Goal: Task Accomplishment & Management: Manage account settings

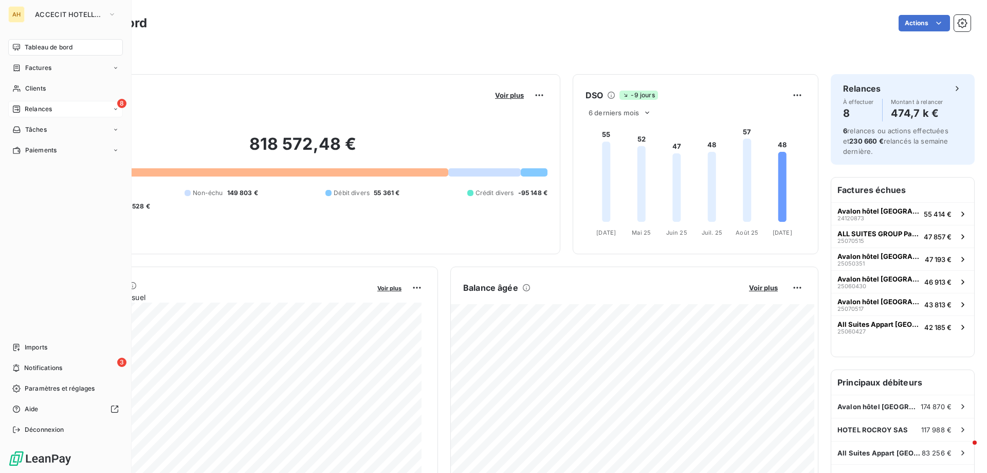
click at [60, 106] on div "8 Relances" at bounding box center [65, 109] width 115 height 16
click at [75, 135] on div "À effectuer" at bounding box center [72, 129] width 102 height 16
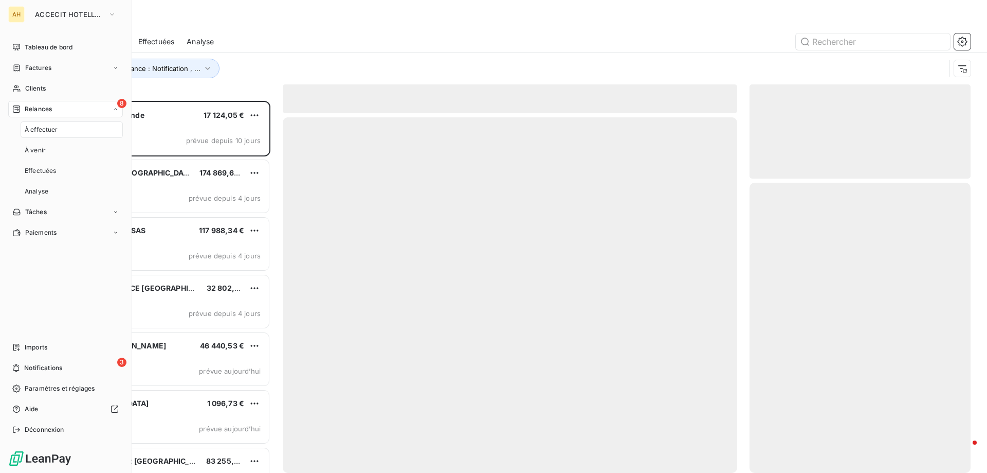
scroll to position [364, 213]
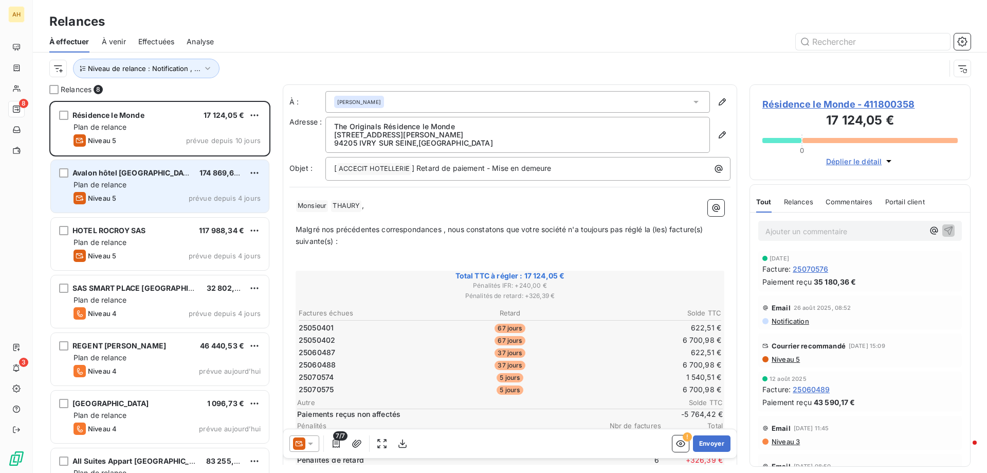
click at [122, 175] on span "Avalon hôtel [GEOGRAPHIC_DATA]" at bounding box center [134, 172] width 123 height 9
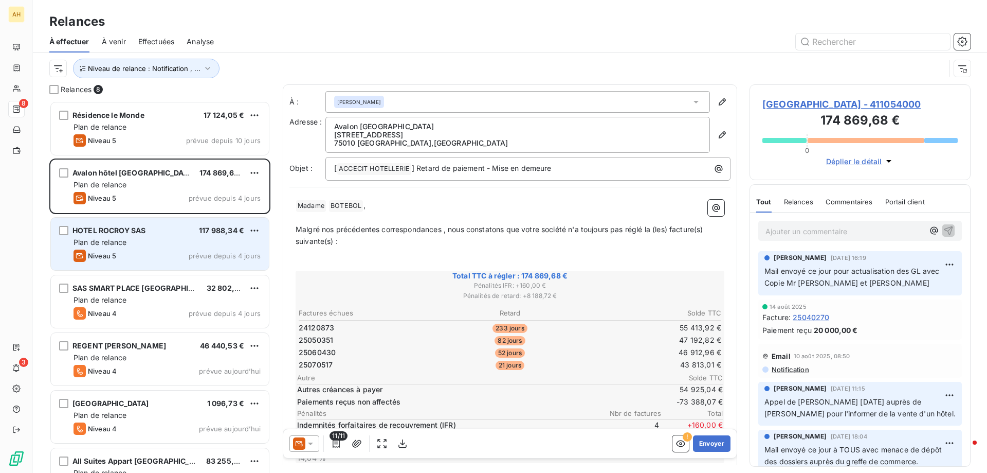
click at [158, 244] on div "Plan de relance" at bounding box center [167, 242] width 187 height 10
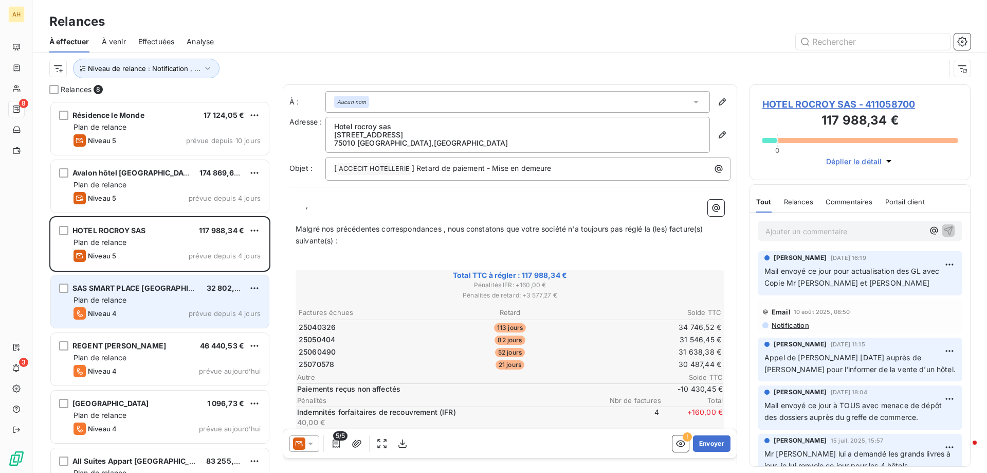
click at [144, 283] on div "SAS SMART PLACE [GEOGRAPHIC_DATA]" at bounding box center [136, 288] width 126 height 10
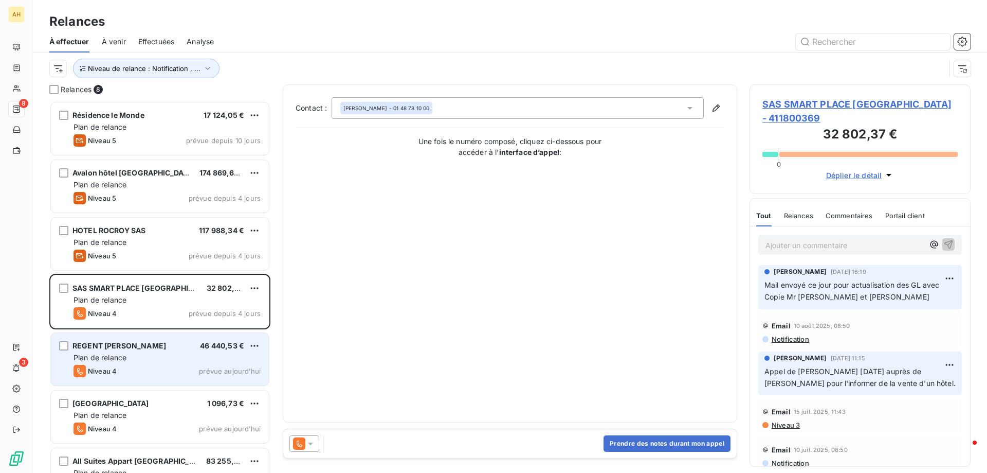
click at [189, 369] on div "Niveau 4 prévue aujourd’hui" at bounding box center [167, 371] width 187 height 12
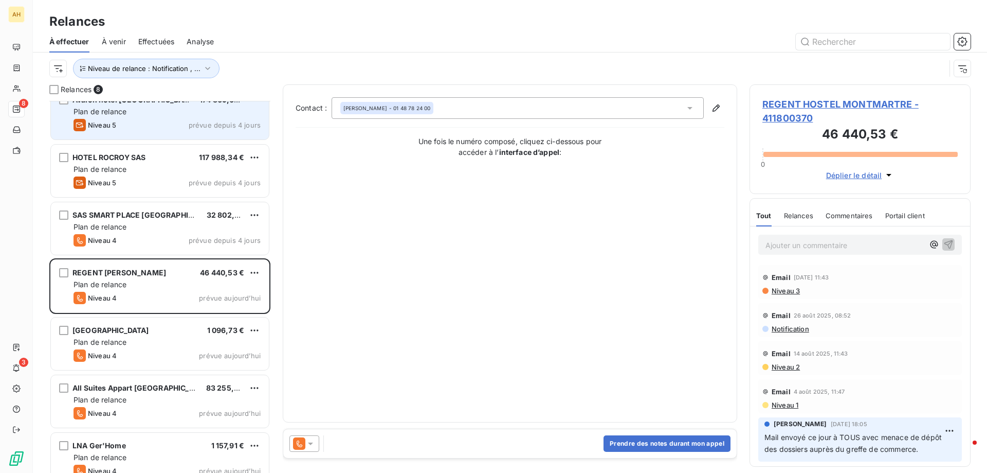
scroll to position [89, 0]
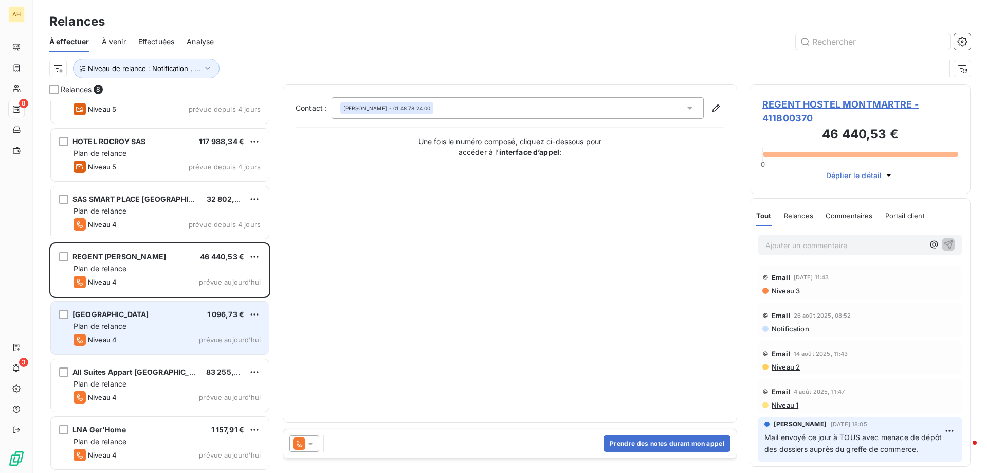
click at [179, 324] on div "Plan de relance" at bounding box center [167, 326] width 187 height 10
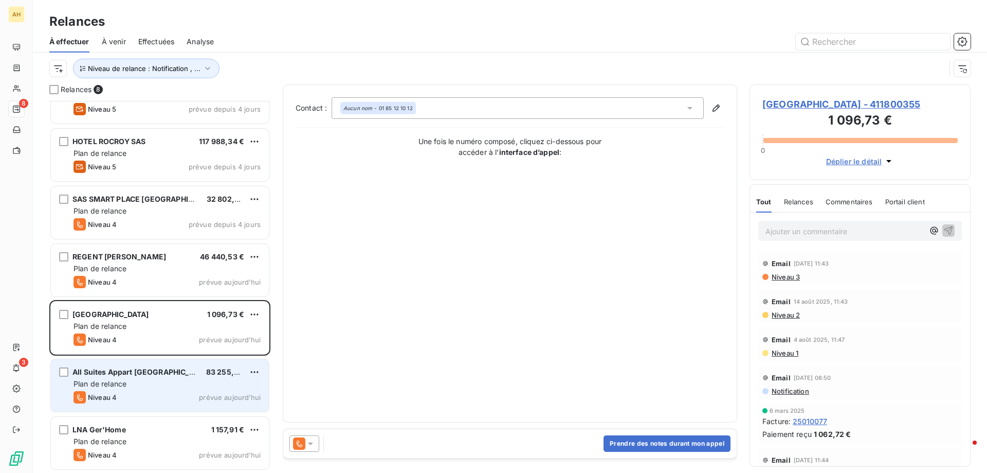
click at [155, 405] on div "All Suites Appart [GEOGRAPHIC_DATA] - 83 255,72 € Plan de relance Niveau 4 prév…" at bounding box center [160, 385] width 218 height 52
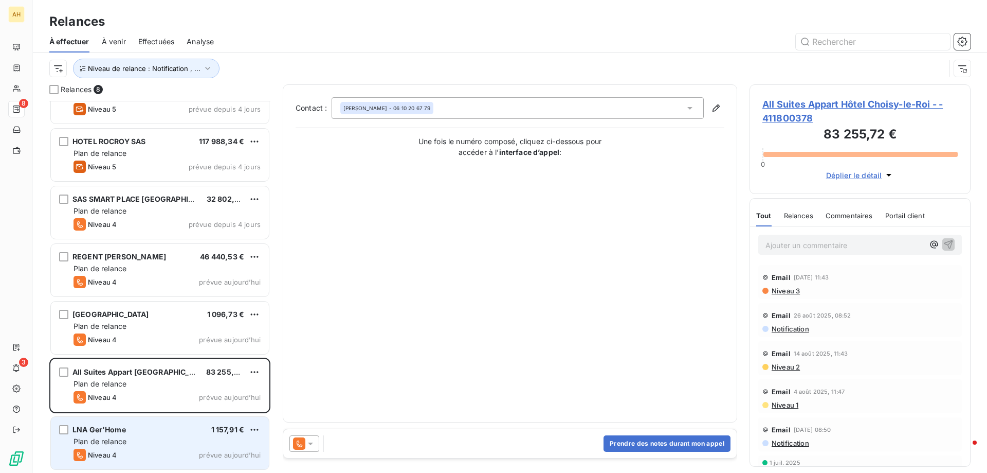
click at [158, 445] on div "Plan de relance" at bounding box center [167, 441] width 187 height 10
